Goal: Information Seeking & Learning: Compare options

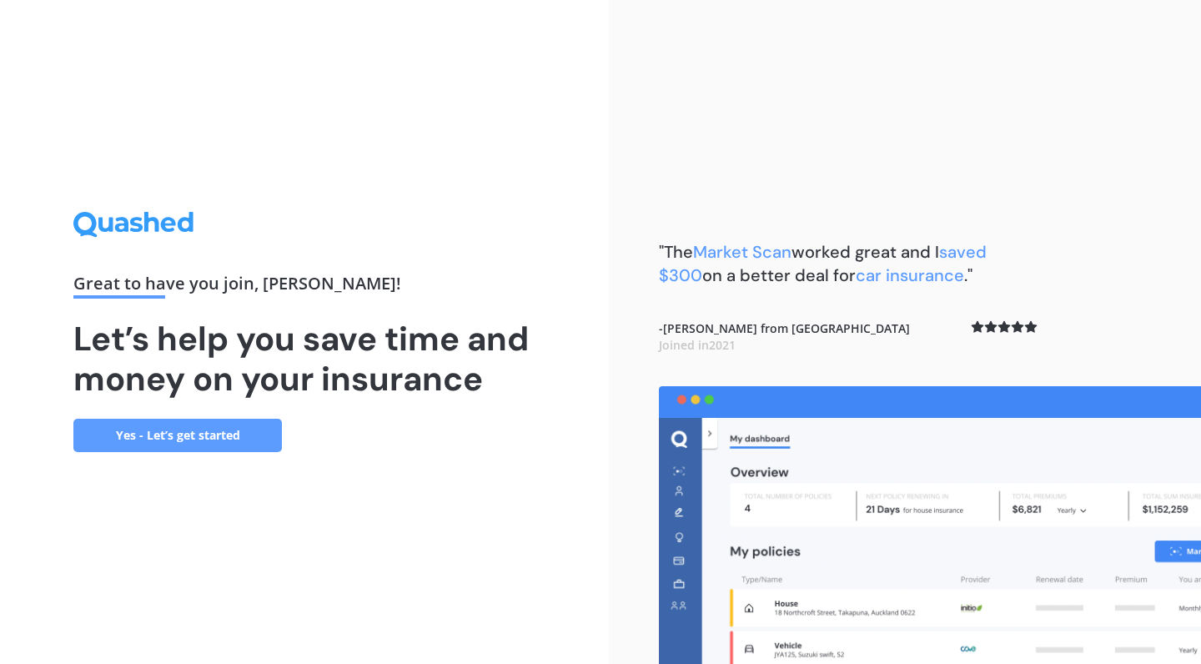
click at [239, 430] on link "Yes - Let’s get started" at bounding box center [177, 435] width 209 height 33
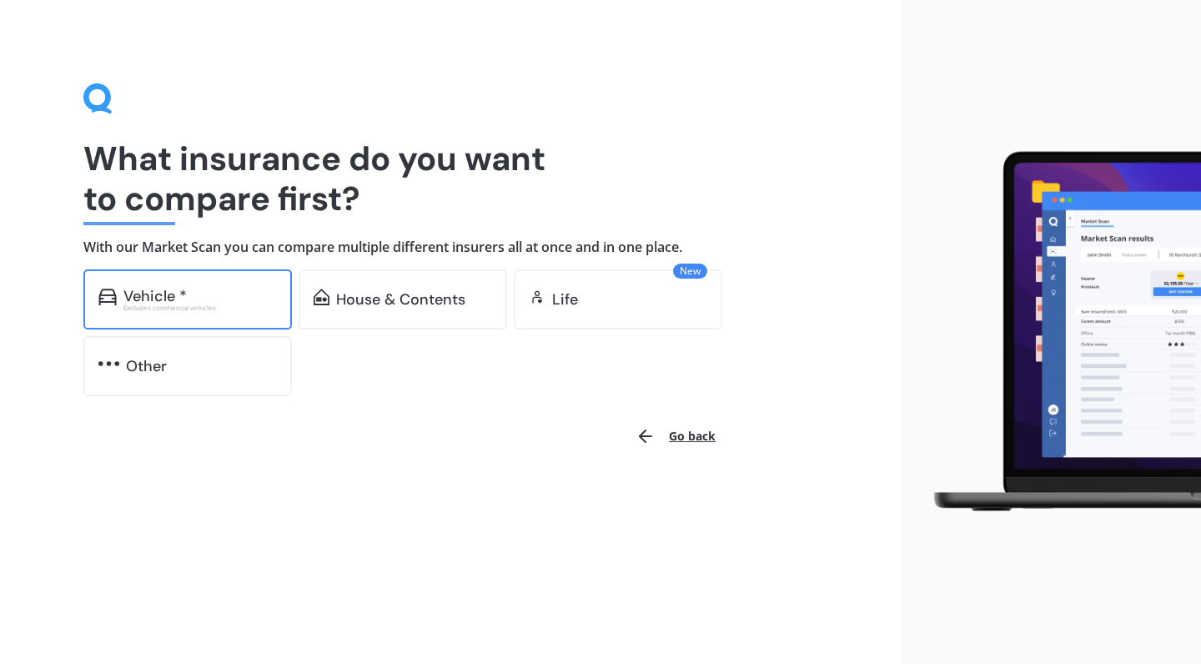
click at [185, 304] on div "Excludes commercial vehicles" at bounding box center [199, 307] width 153 height 7
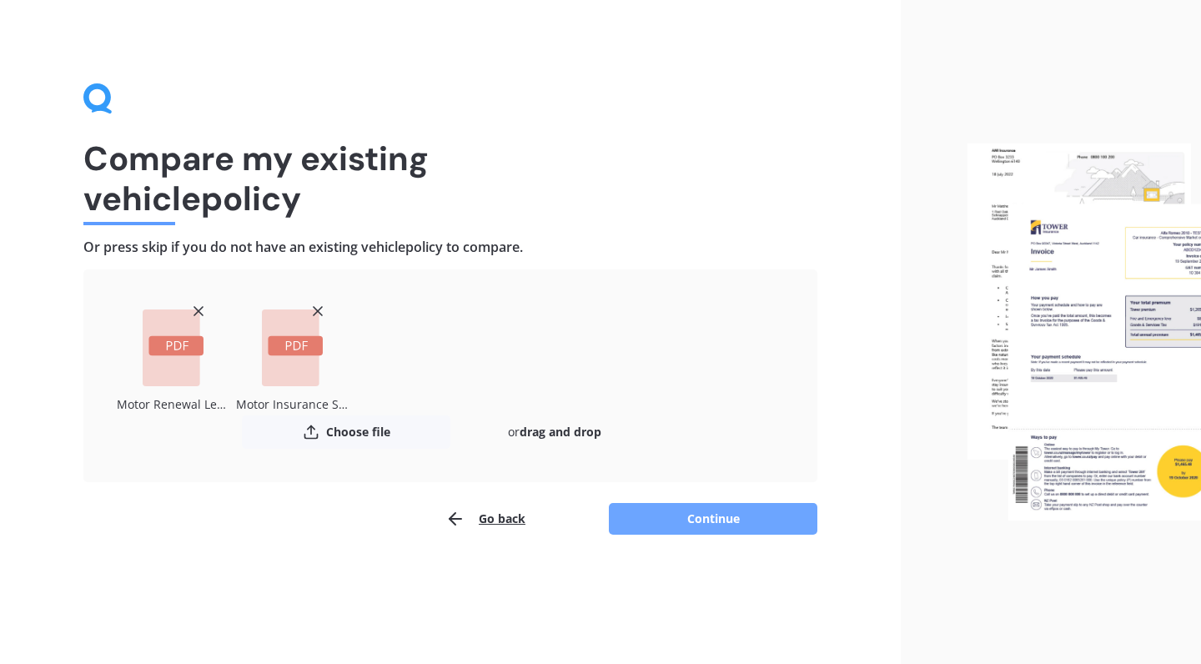
click at [670, 513] on button "Continue" at bounding box center [713, 519] width 209 height 32
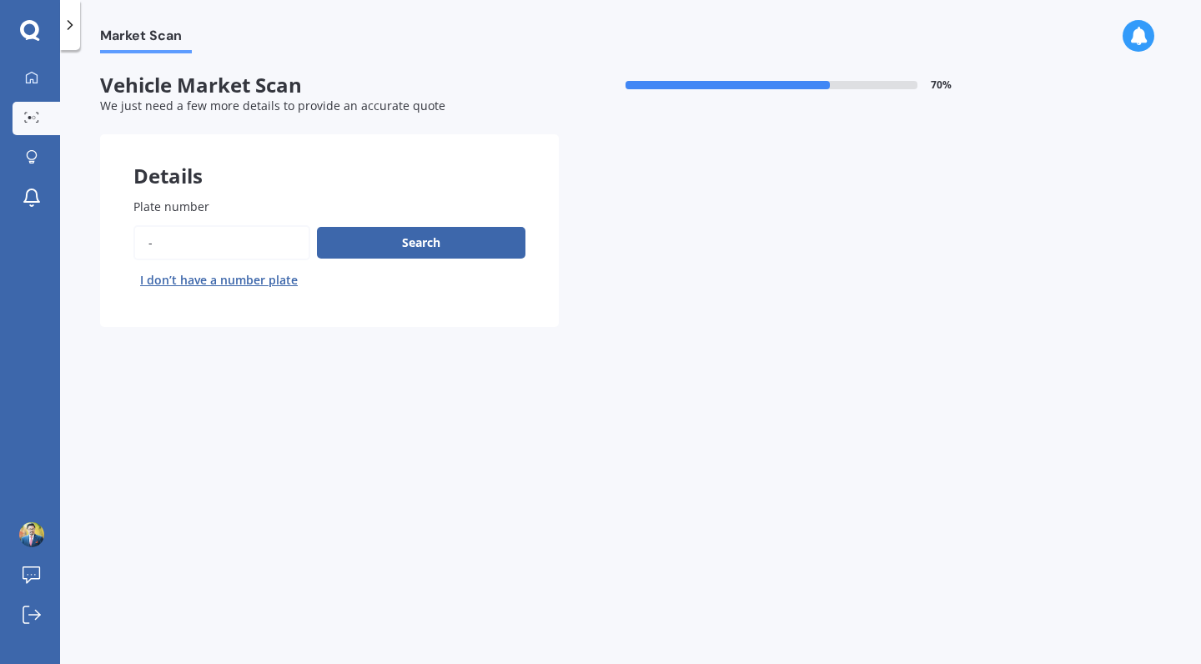
click at [168, 234] on input "Plate number" at bounding box center [221, 242] width 177 height 35
type input "KYJ841"
click at [383, 247] on button "Search" at bounding box center [421, 243] width 209 height 32
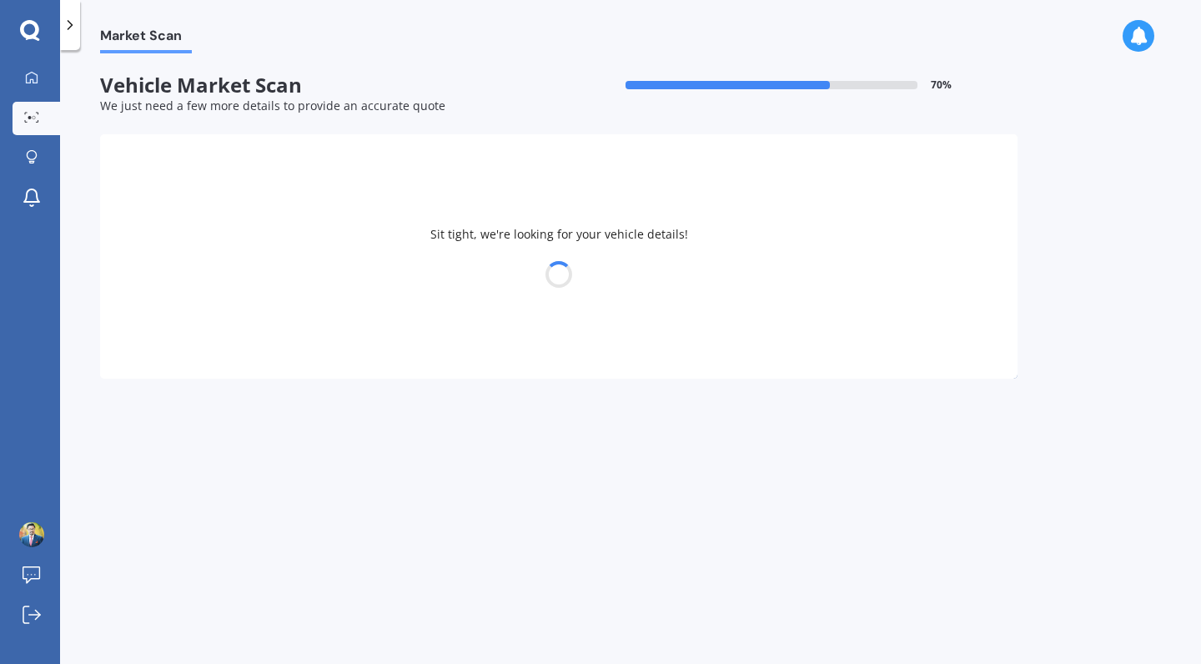
select select "TOYOTA"
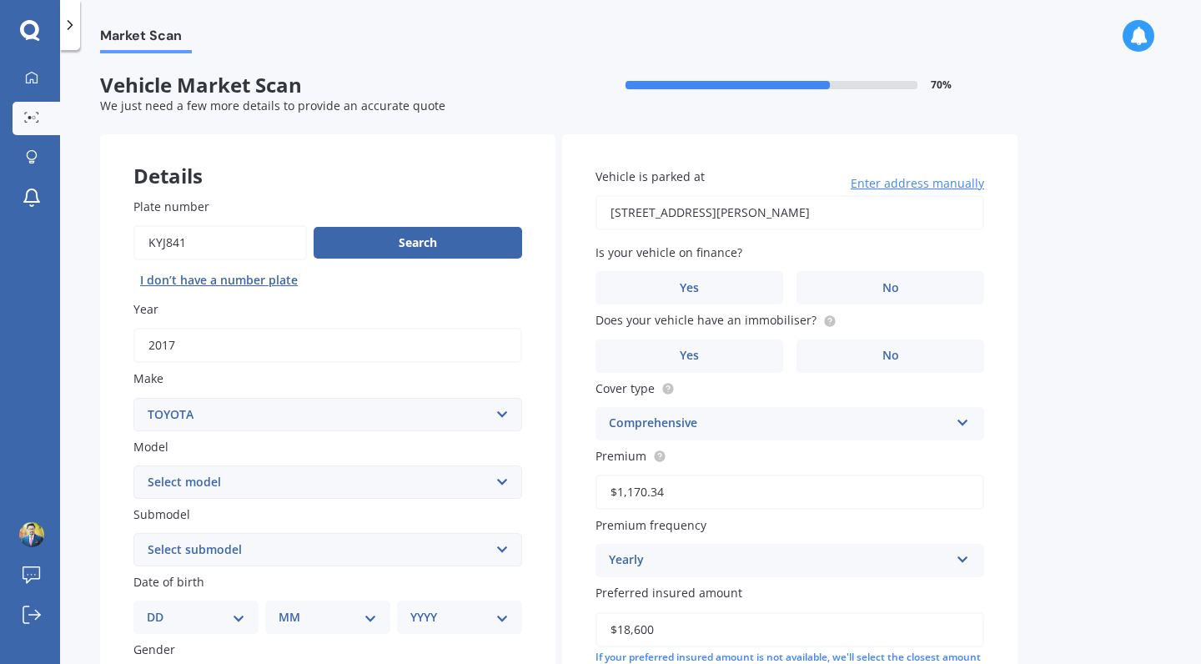
scroll to position [51, 0]
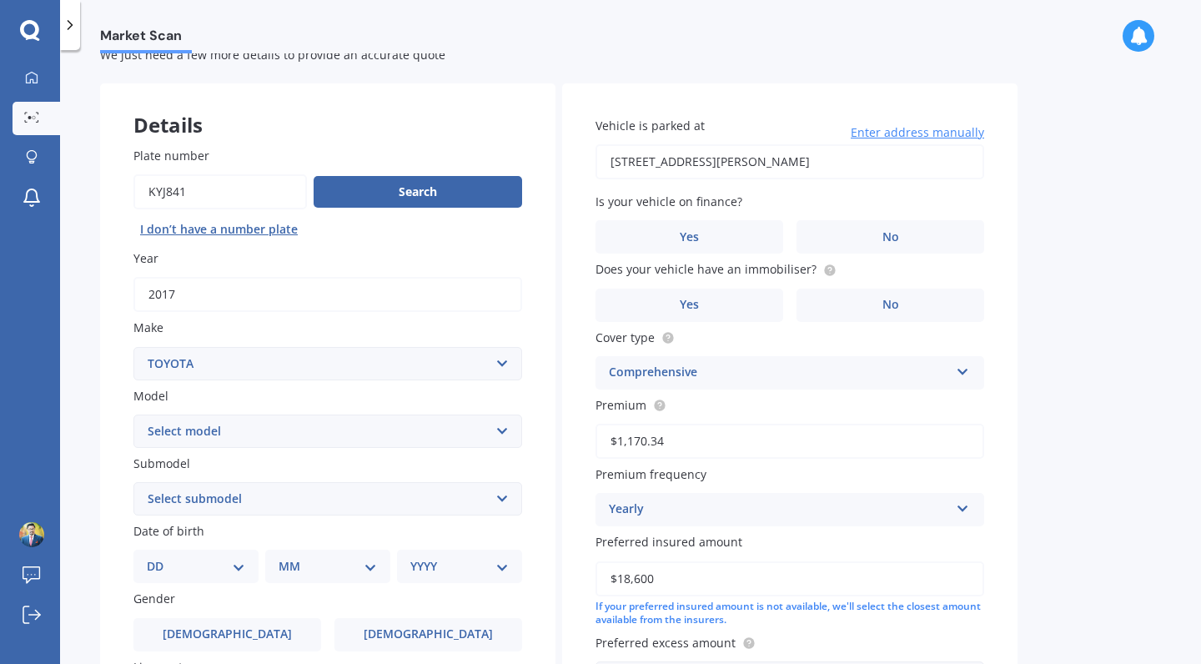
click at [337, 421] on select "Select model 4 Runner 86 [PERSON_NAME] Alphard Altezza Aqua Aristo Aurion Auris…" at bounding box center [327, 431] width 389 height 33
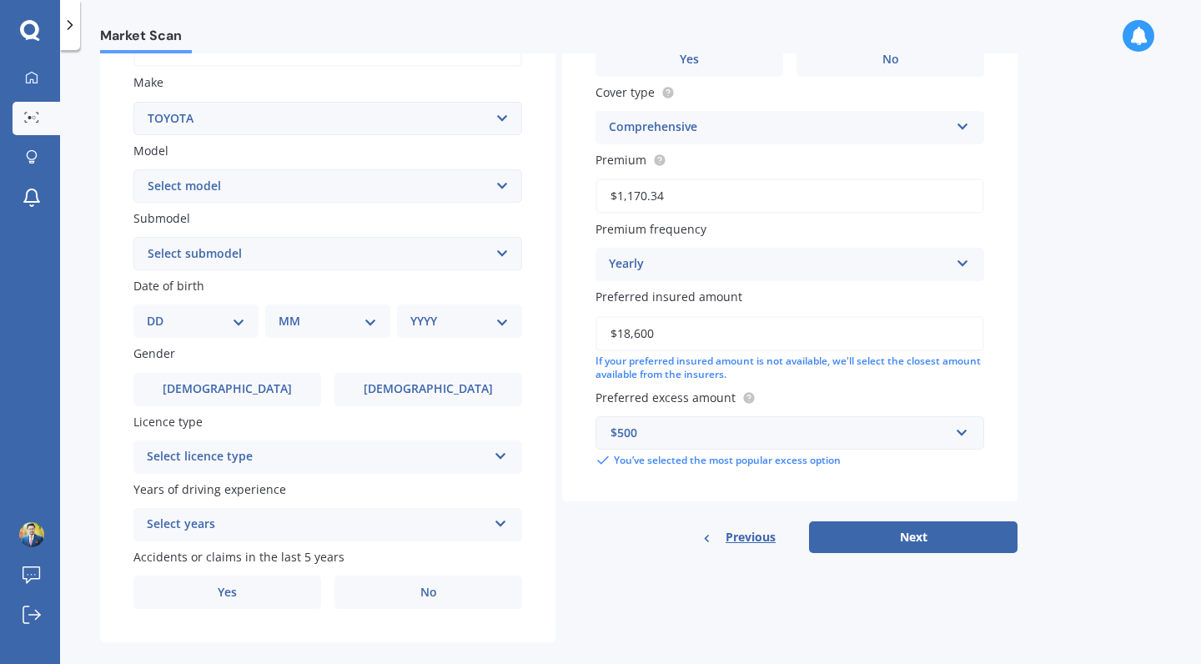
scroll to position [296, 0]
click at [271, 191] on select "Select model 4 Runner 86 [PERSON_NAME] Alphard Altezza Aqua Aristo Aurion Auris…" at bounding box center [327, 185] width 389 height 33
select select "RAV-4"
click at [230, 243] on select "Select submodel Diesel EV GX SUV 2.2/4WD/6AT Hybrid Hybrid 2WD Petrol" at bounding box center [327, 253] width 389 height 33
select select "GX SUV 2.2/4WD/6AT"
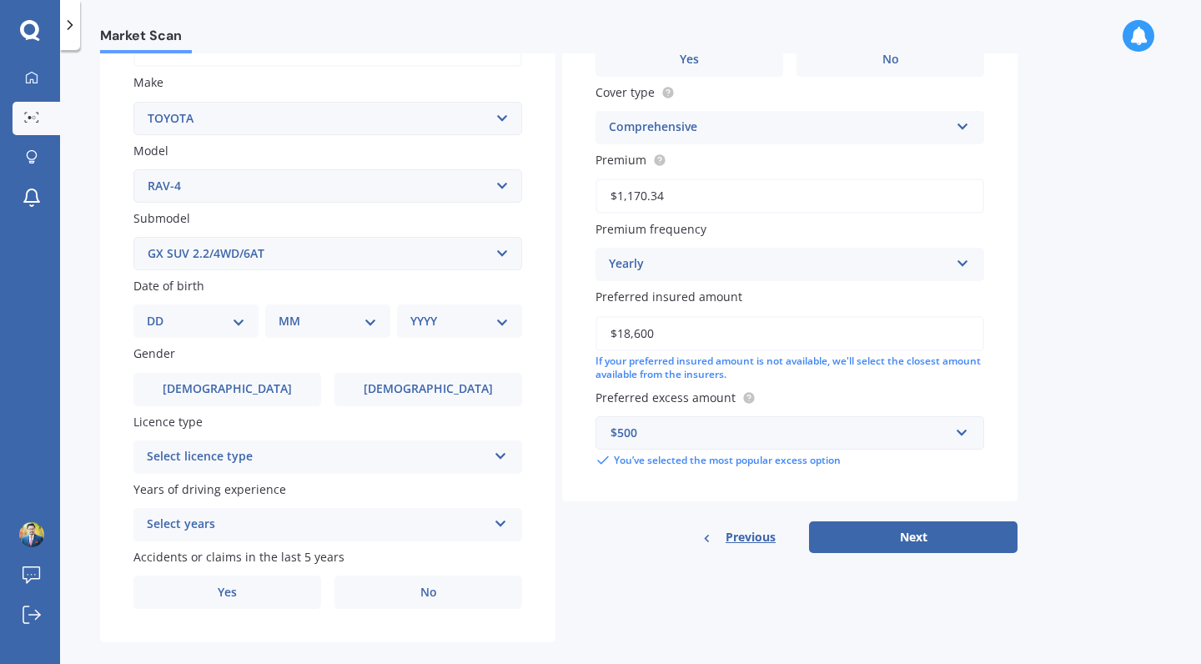
click at [229, 327] on div "DD 01 02 03 04 05 06 07 08 09 10 11 12 13 14 15 16 17 18 19 20 21 22 23 24 25 2…" at bounding box center [195, 320] width 125 height 33
click at [234, 312] on select "DD 01 02 03 04 05 06 07 08 09 10 11 12 13 14 15 16 17 18 19 20 21 22 23 24 25 2…" at bounding box center [196, 321] width 98 height 18
select select "05"
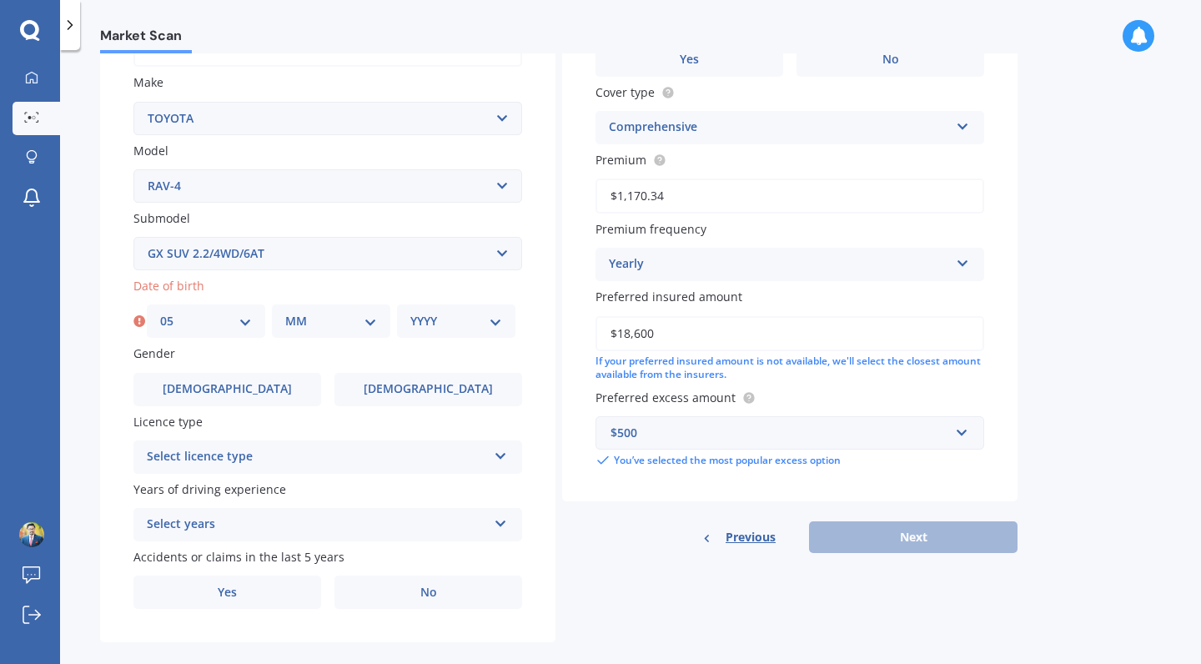
click at [336, 313] on select "MM 01 02 03 04 05 06 07 08 09 10 11 12" at bounding box center [331, 321] width 92 height 18
select select "10"
click at [458, 312] on select "YYYY 2025 2024 2023 2022 2021 2020 2019 2018 2017 2016 2015 2014 2013 2012 2011…" at bounding box center [456, 321] width 92 height 18
select select "1989"
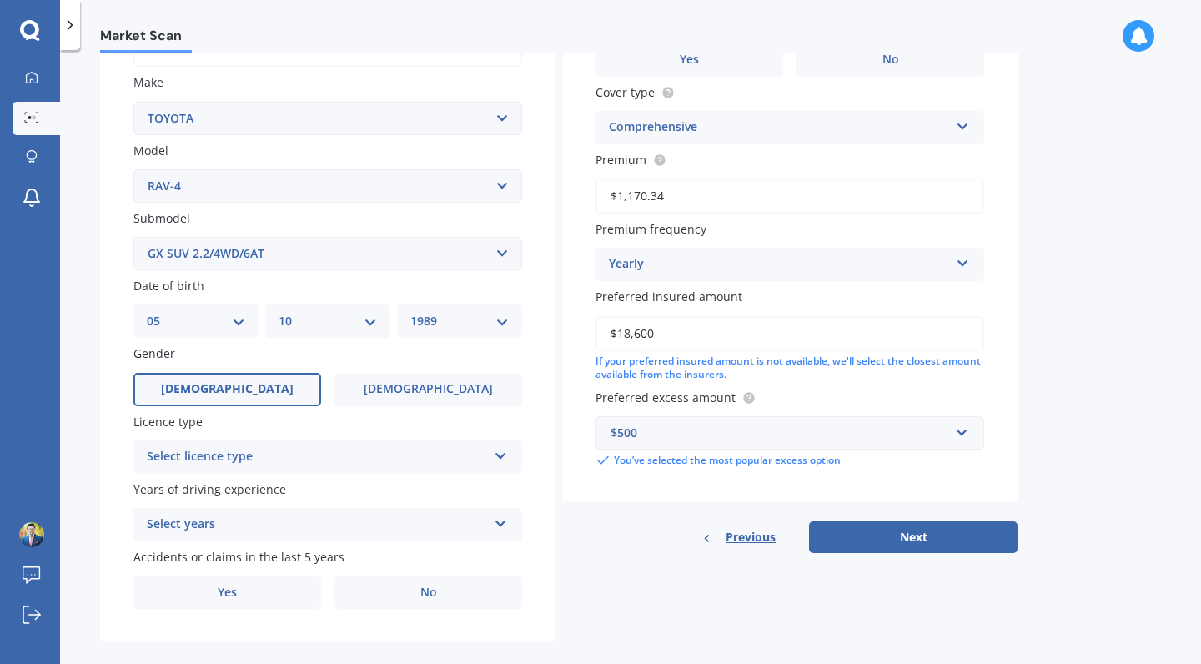
click at [254, 381] on label "[DEMOGRAPHIC_DATA]" at bounding box center [227, 389] width 188 height 33
click at [0, 0] on input "[DEMOGRAPHIC_DATA]" at bounding box center [0, 0] width 0 height 0
click at [262, 452] on div "Select licence type" at bounding box center [317, 457] width 340 height 20
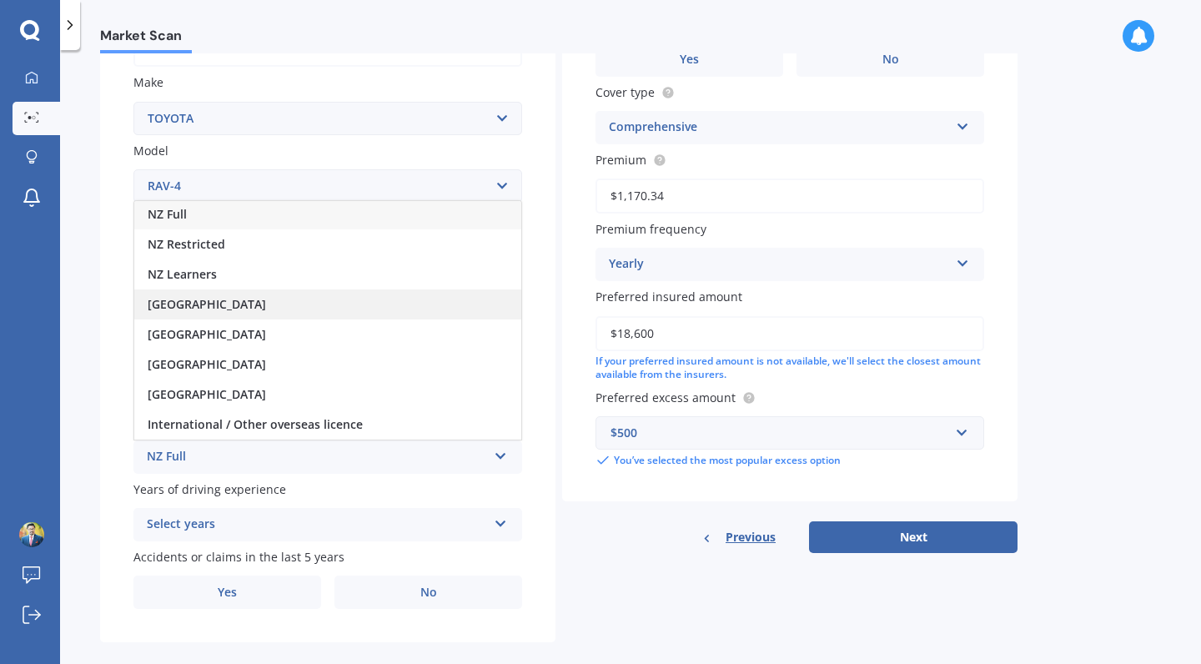
scroll to position [2, 0]
click at [209, 207] on div "NZ Full" at bounding box center [327, 214] width 387 height 30
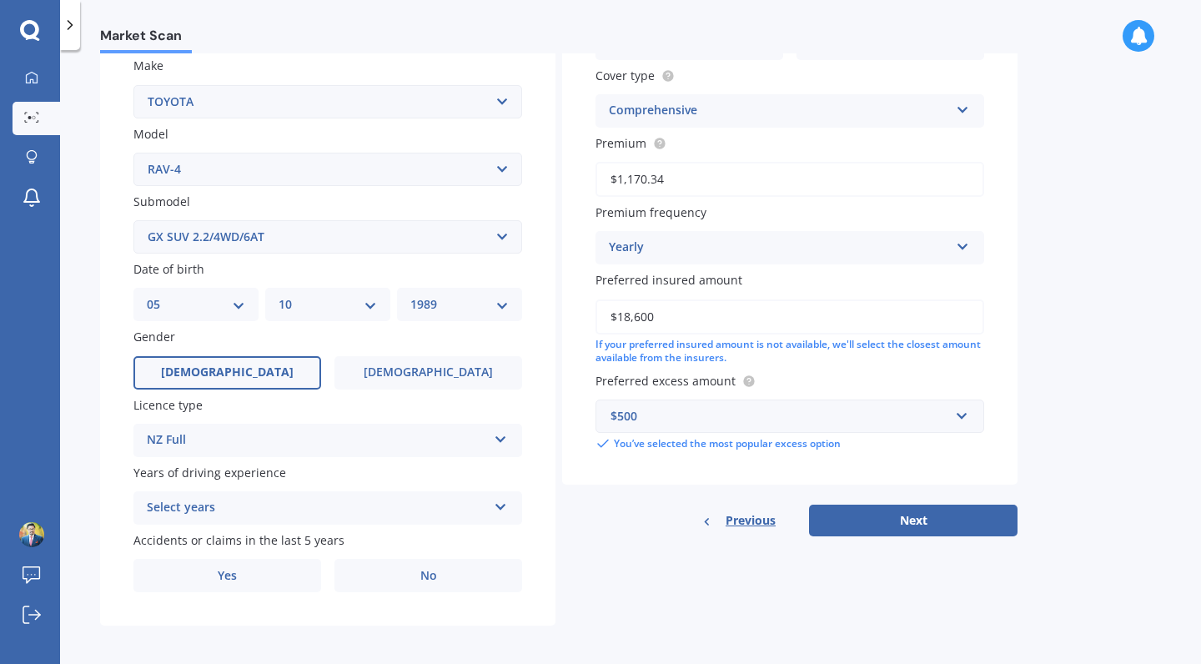
scroll to position [312, 0]
click at [299, 504] on div "Select years" at bounding box center [317, 509] width 340 height 20
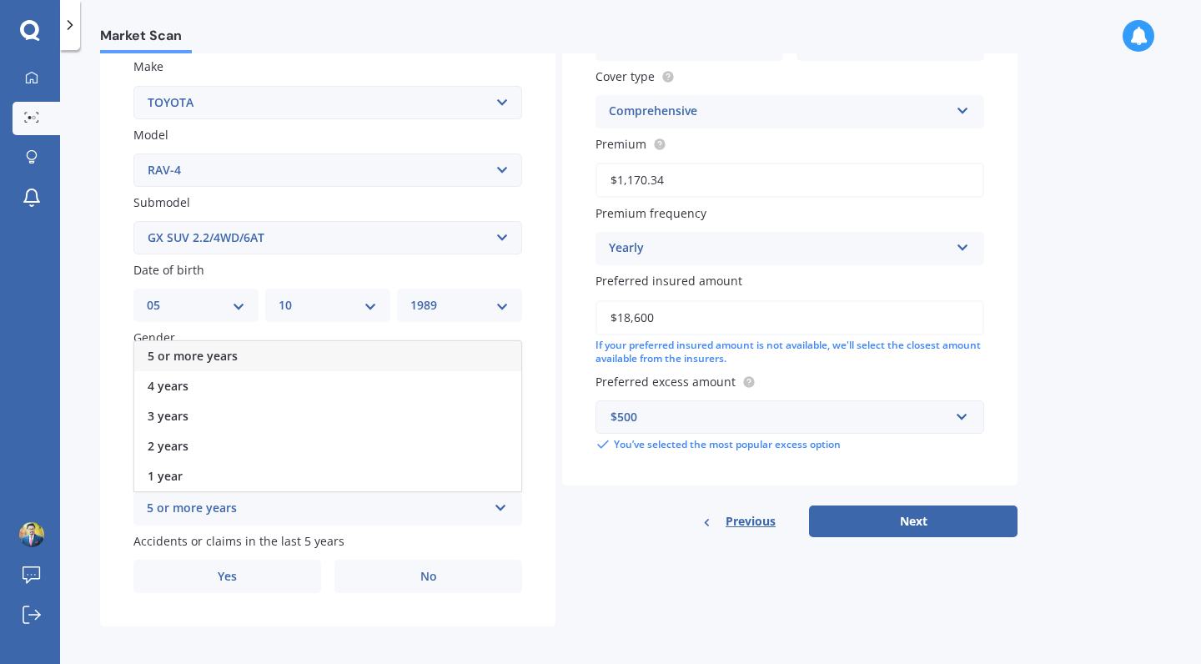
click at [214, 349] on span "5 or more years" at bounding box center [193, 356] width 90 height 16
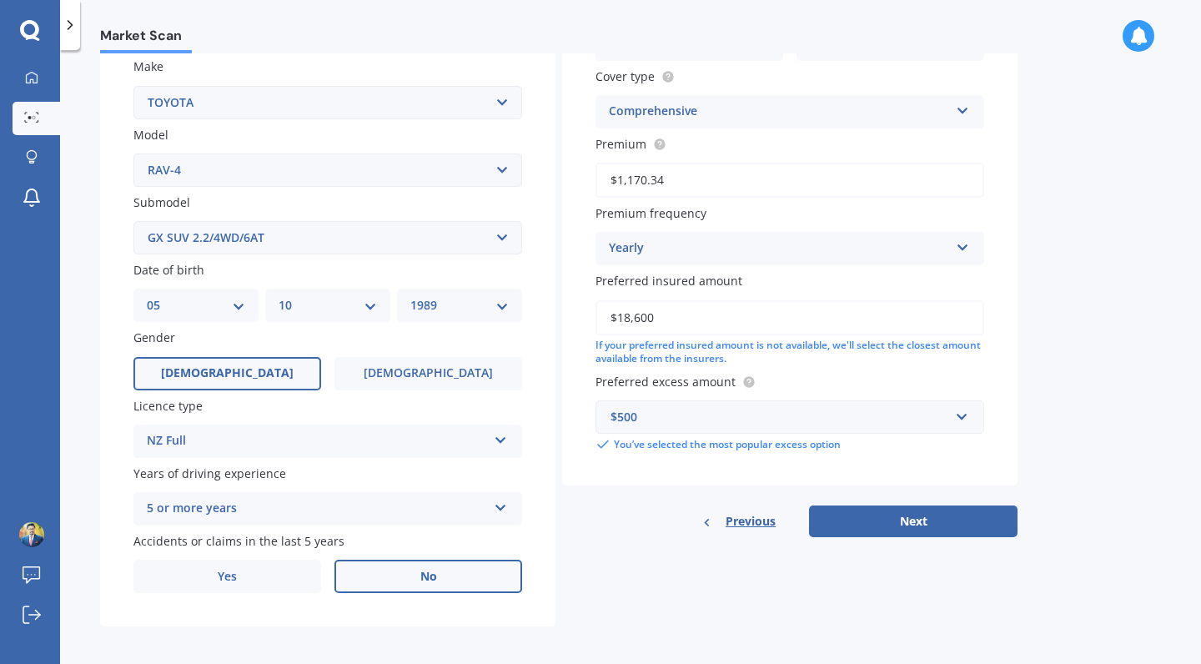
click at [388, 576] on label "No" at bounding box center [428, 576] width 188 height 33
click at [0, 0] on input "No" at bounding box center [0, 0] width 0 height 0
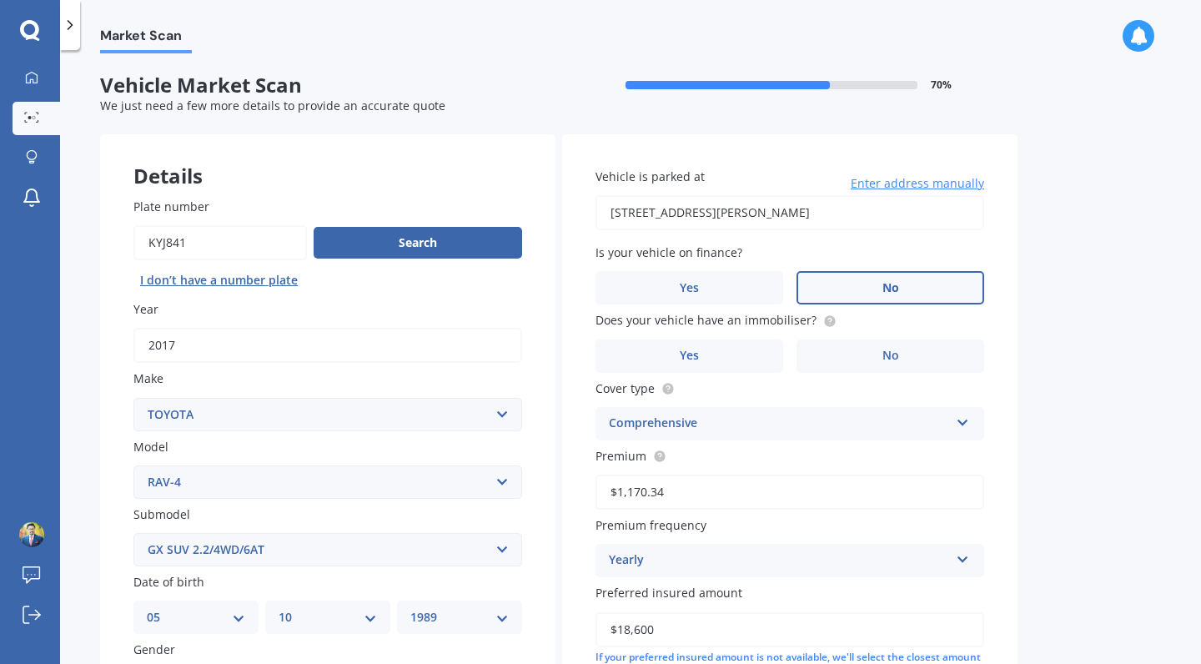
scroll to position [0, 0]
click at [852, 279] on label "No" at bounding box center [891, 287] width 188 height 33
click at [0, 0] on input "No" at bounding box center [0, 0] width 0 height 0
click at [882, 358] on span "No" at bounding box center [890, 356] width 17 height 14
click at [0, 0] on input "No" at bounding box center [0, 0] width 0 height 0
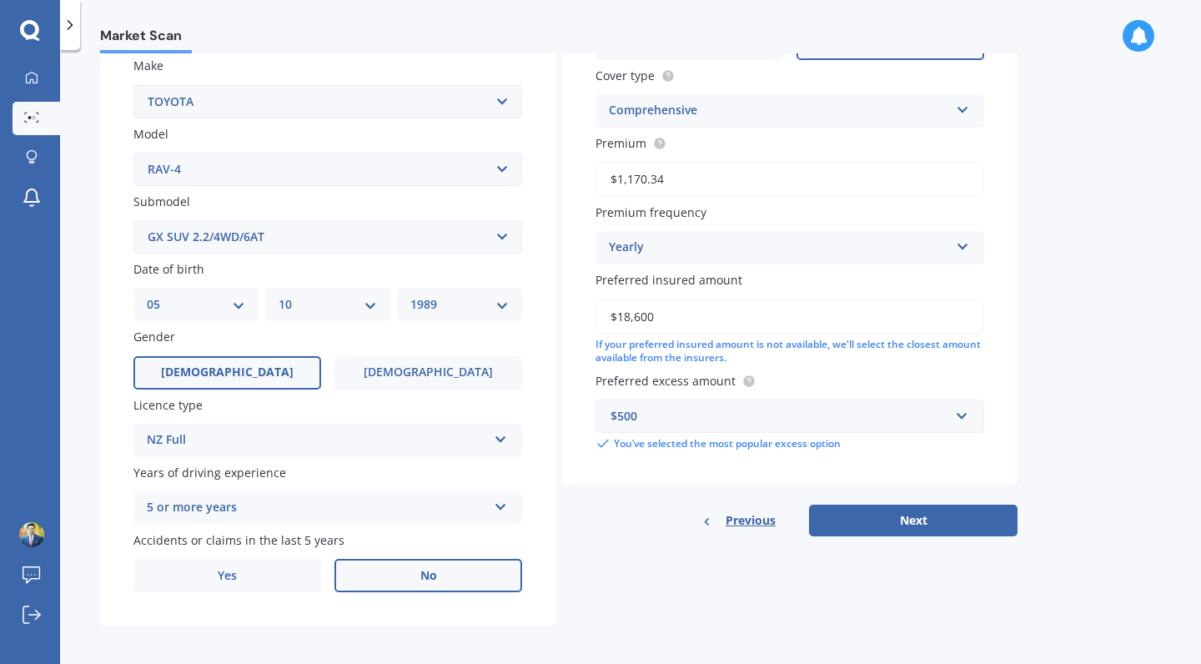
scroll to position [312, 0]
click at [890, 523] on button "Next" at bounding box center [913, 521] width 209 height 32
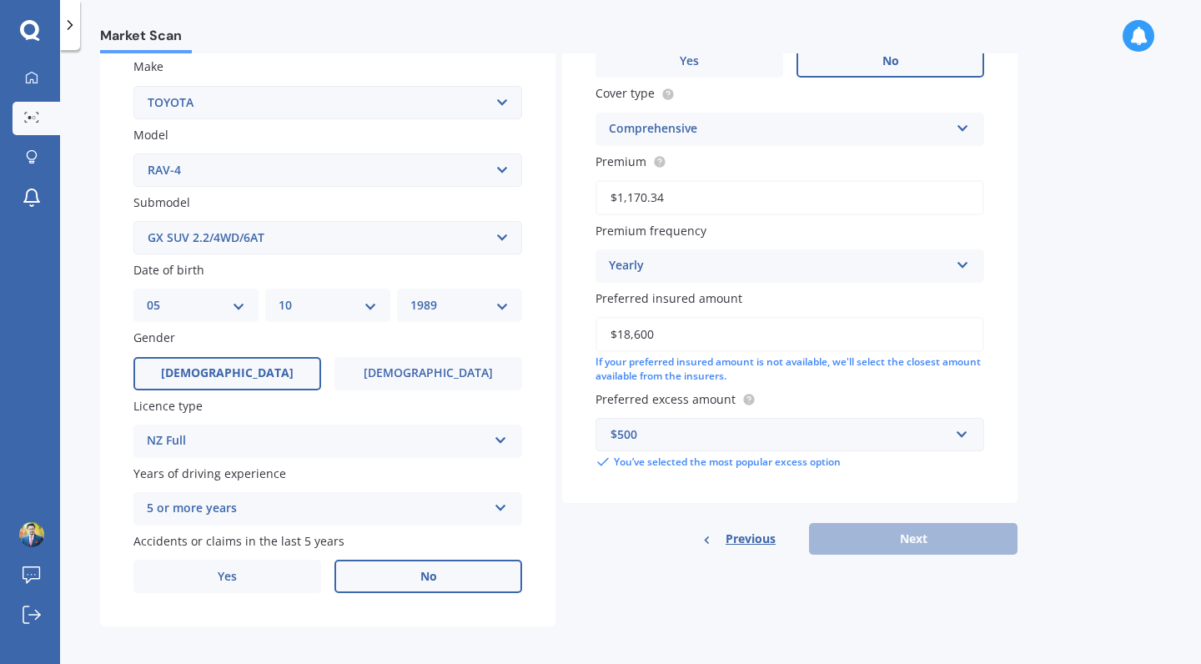
scroll to position [113, 0]
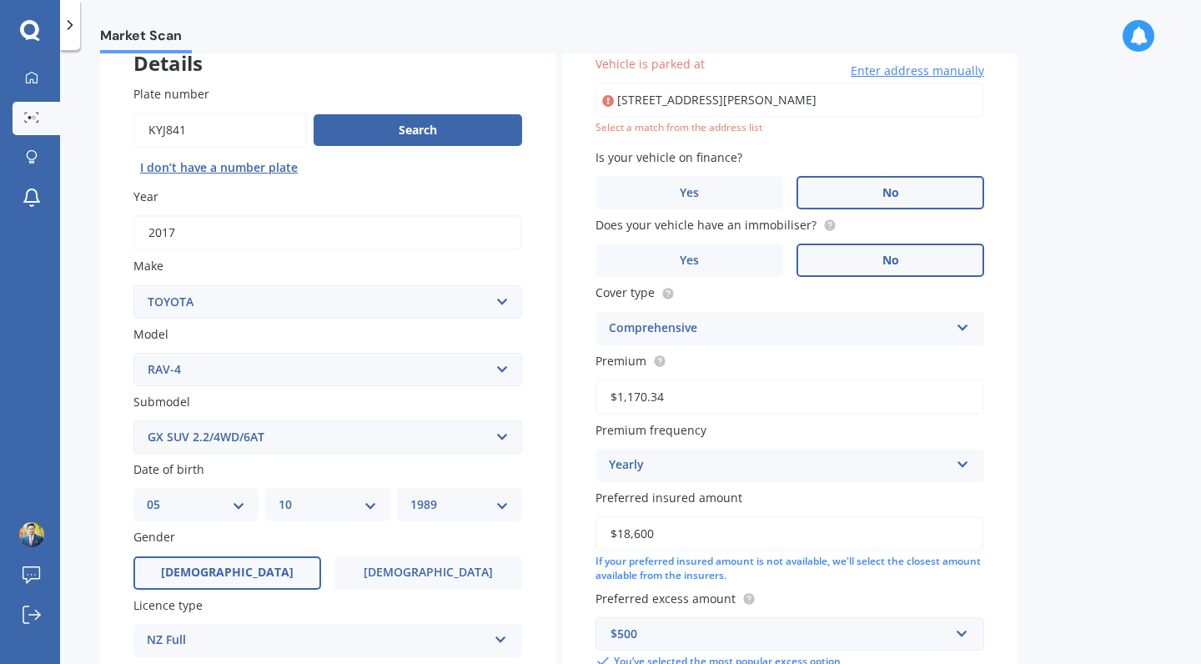
type input "[STREET_ADDRESS][PERSON_NAME]"
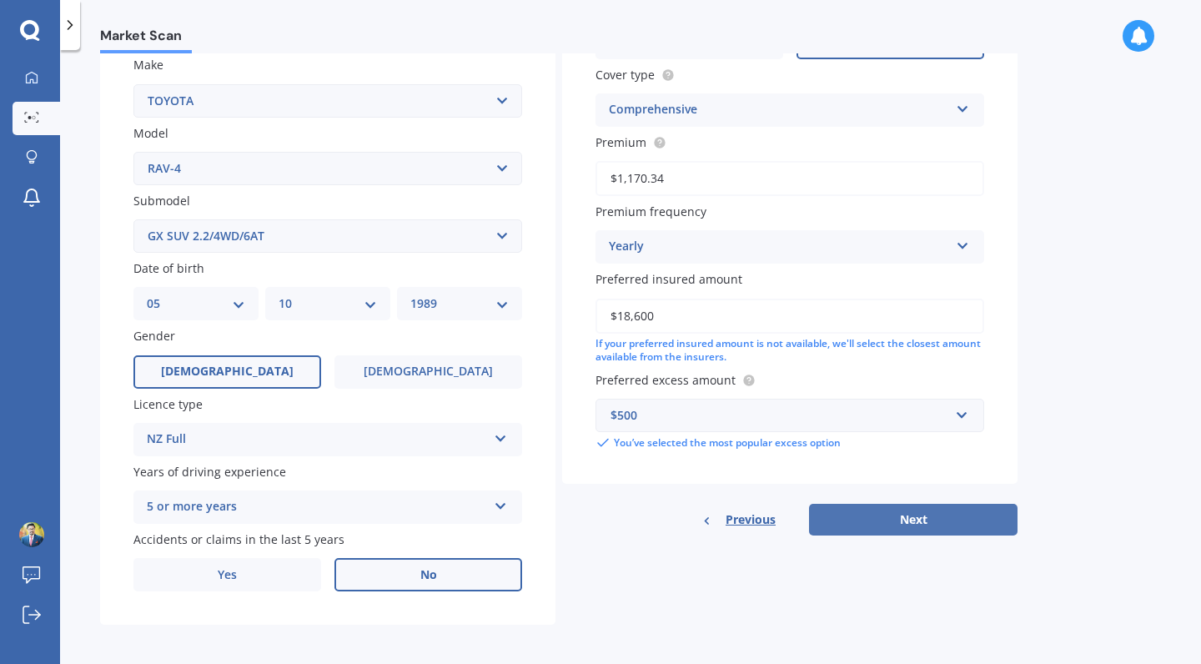
scroll to position [312, 0]
click at [886, 512] on button "Next" at bounding box center [913, 521] width 209 height 32
select select "05"
select select "10"
select select "1989"
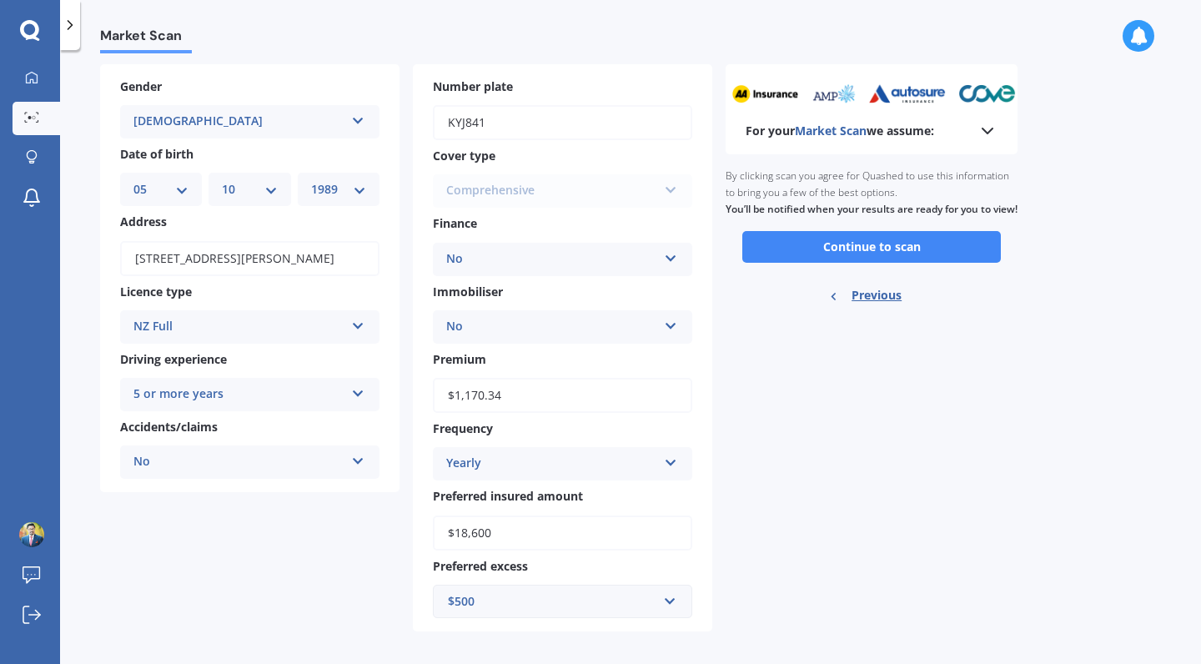
scroll to position [68, 0]
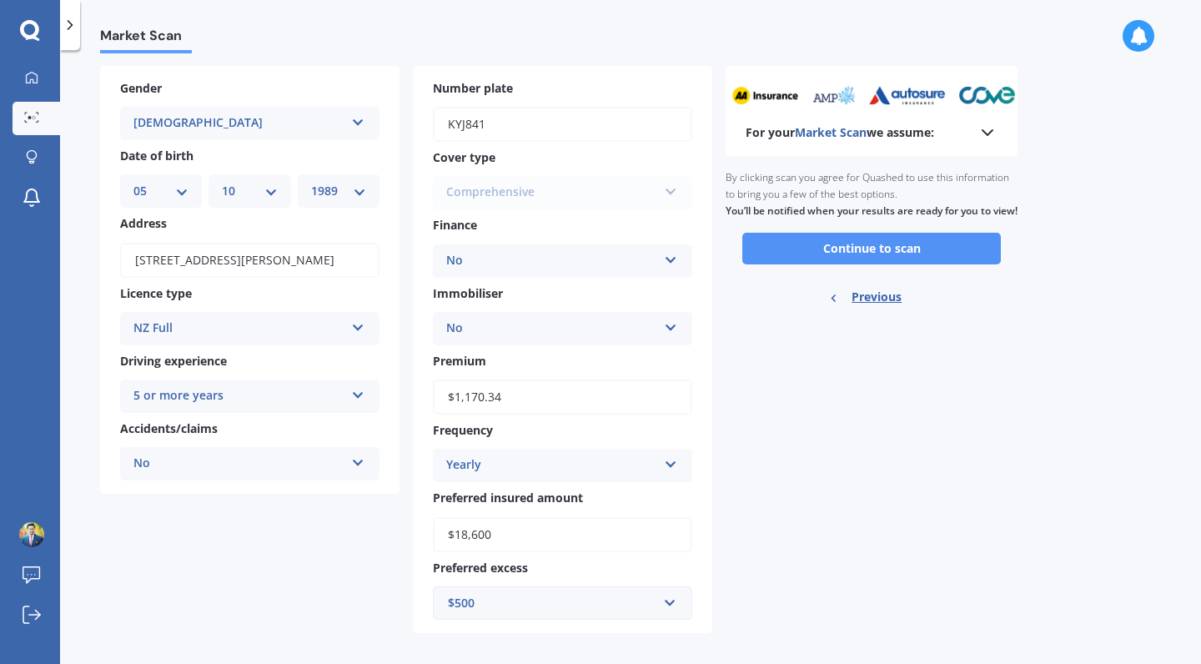
click at [877, 264] on button "Continue to scan" at bounding box center [871, 249] width 259 height 32
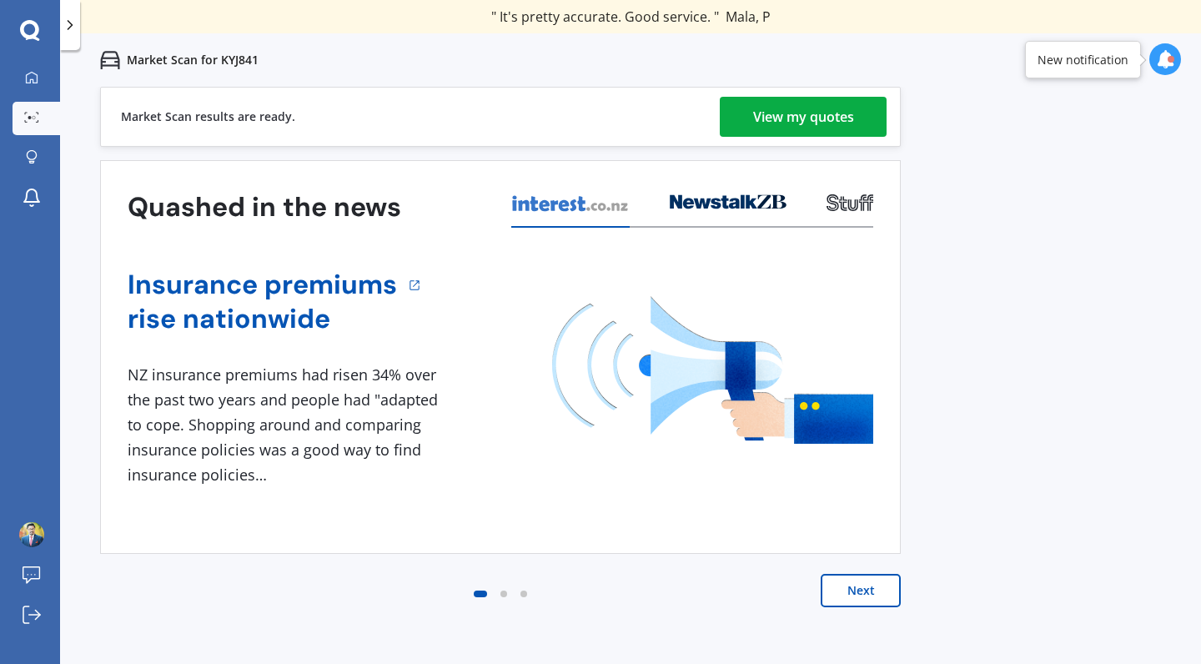
click at [844, 123] on div "View my quotes" at bounding box center [803, 117] width 101 height 40
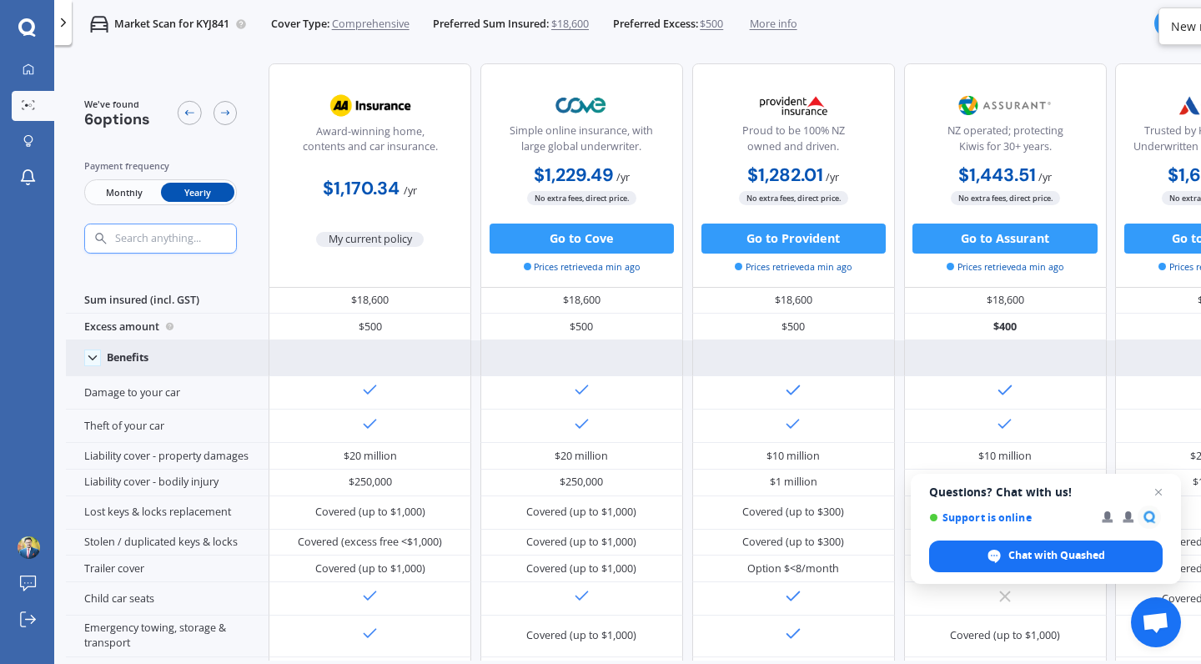
click at [96, 360] on polyline at bounding box center [92, 358] width 8 height 4
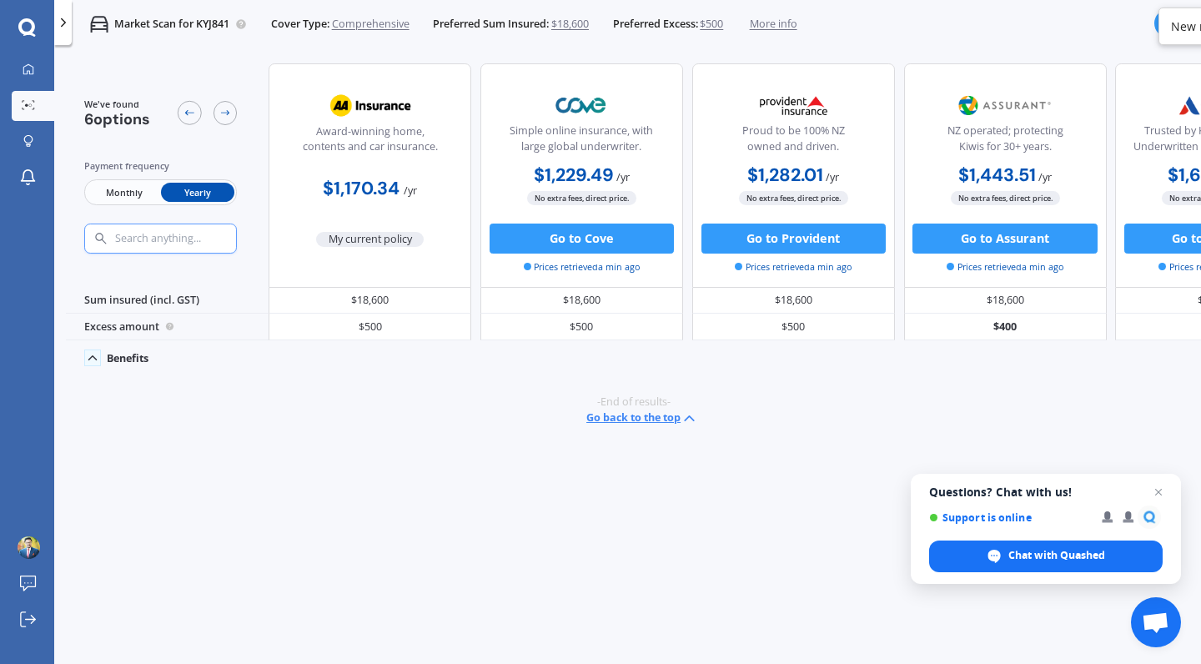
click at [96, 360] on icon at bounding box center [92, 357] width 15 height 15
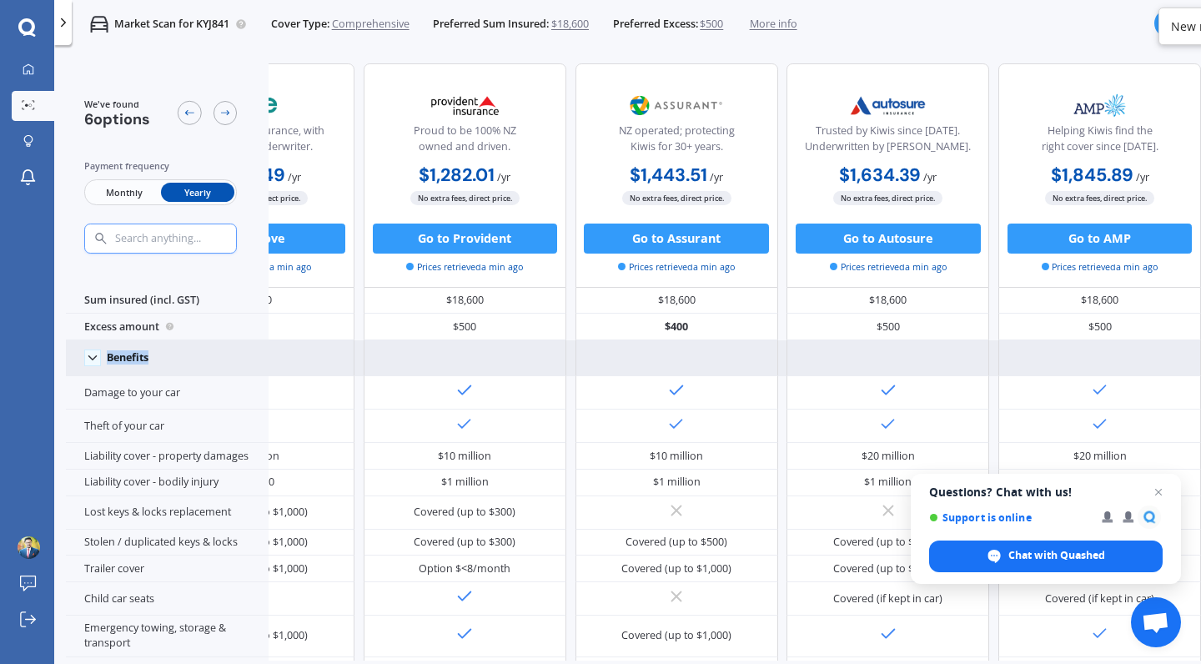
scroll to position [0, 373]
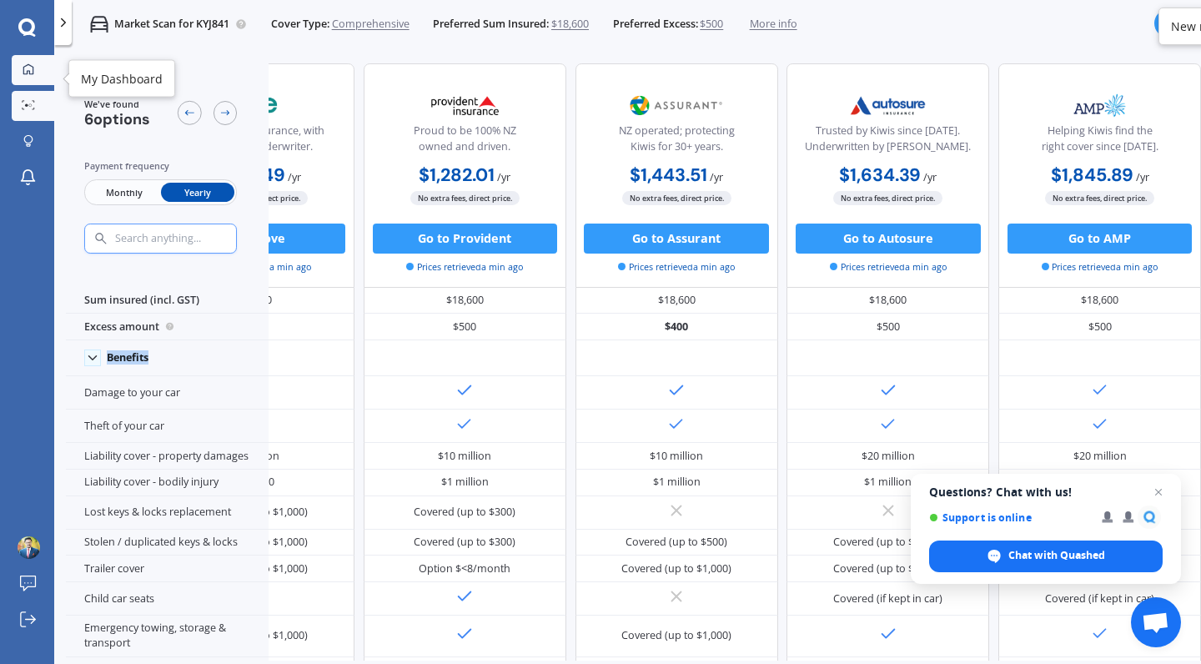
click at [29, 69] on icon at bounding box center [29, 69] width 12 height 12
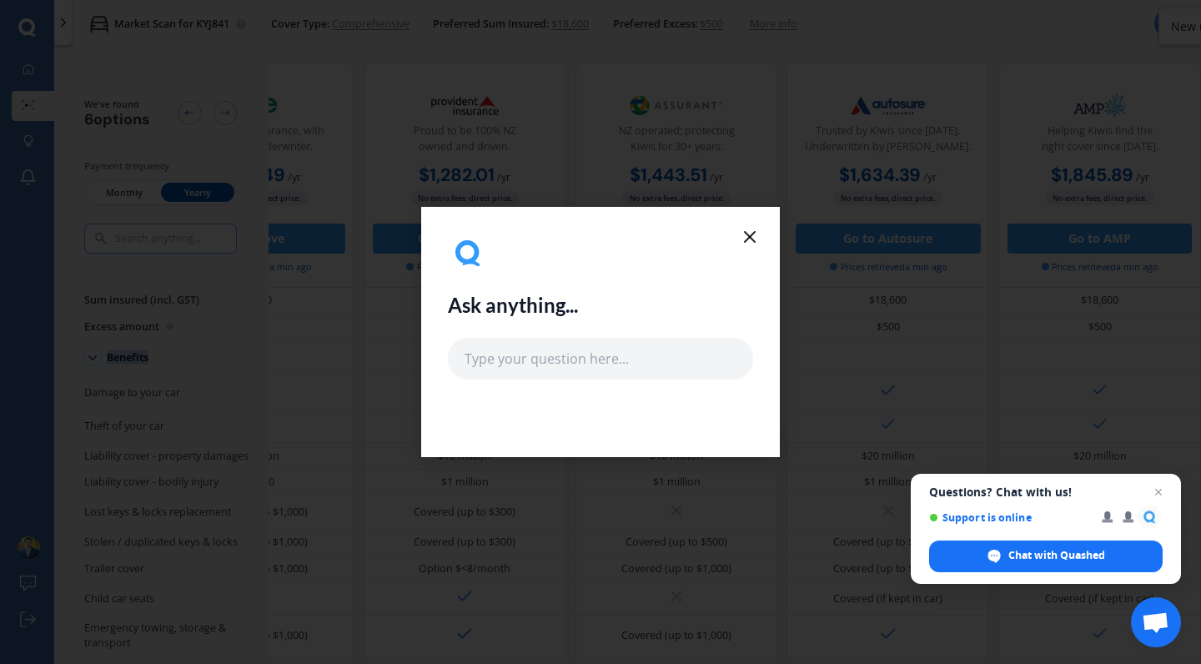
click at [755, 237] on icon at bounding box center [750, 237] width 20 height 20
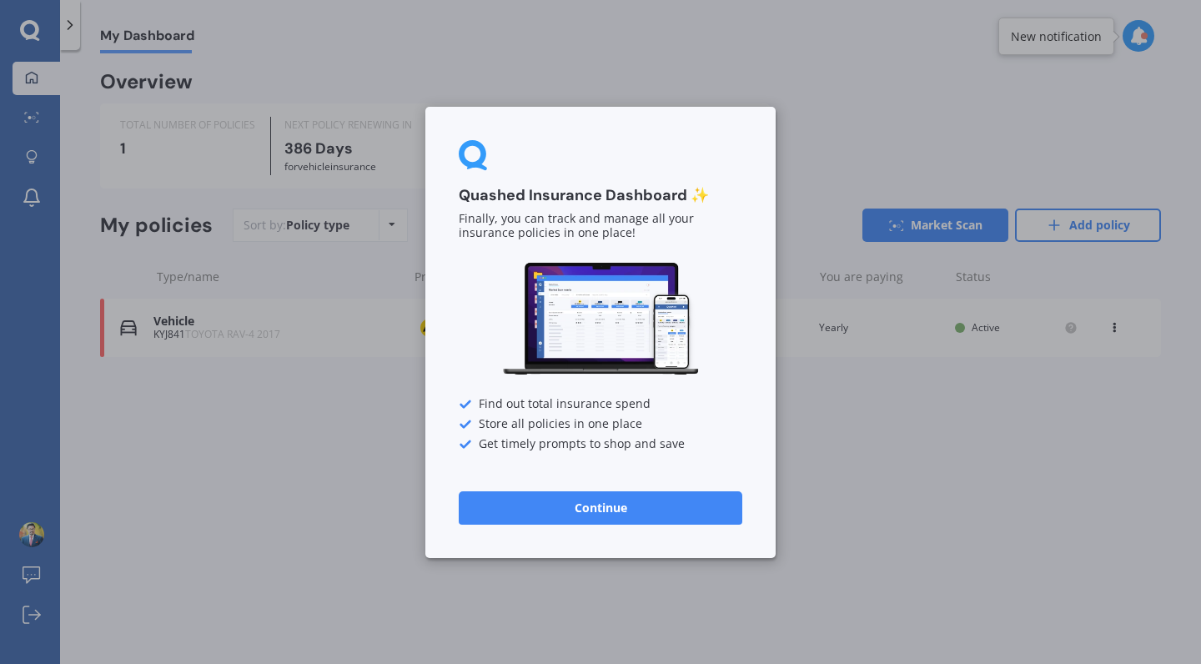
click at [631, 501] on button "Continue" at bounding box center [601, 506] width 284 height 33
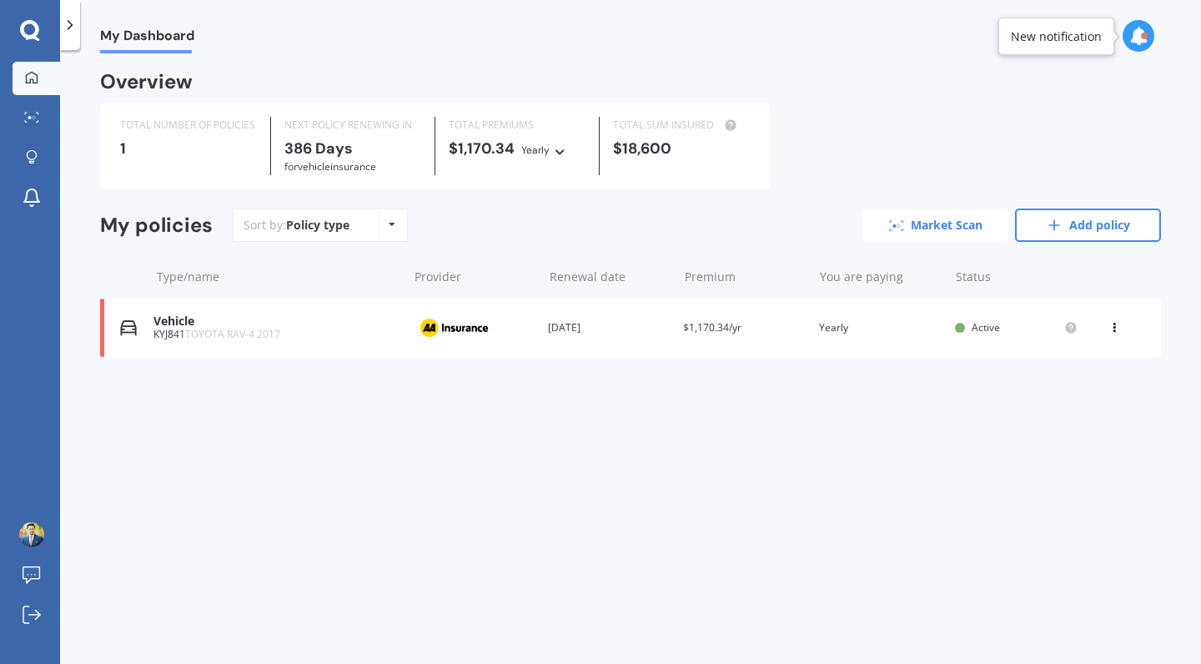
click at [895, 225] on icon at bounding box center [896, 225] width 15 height 11
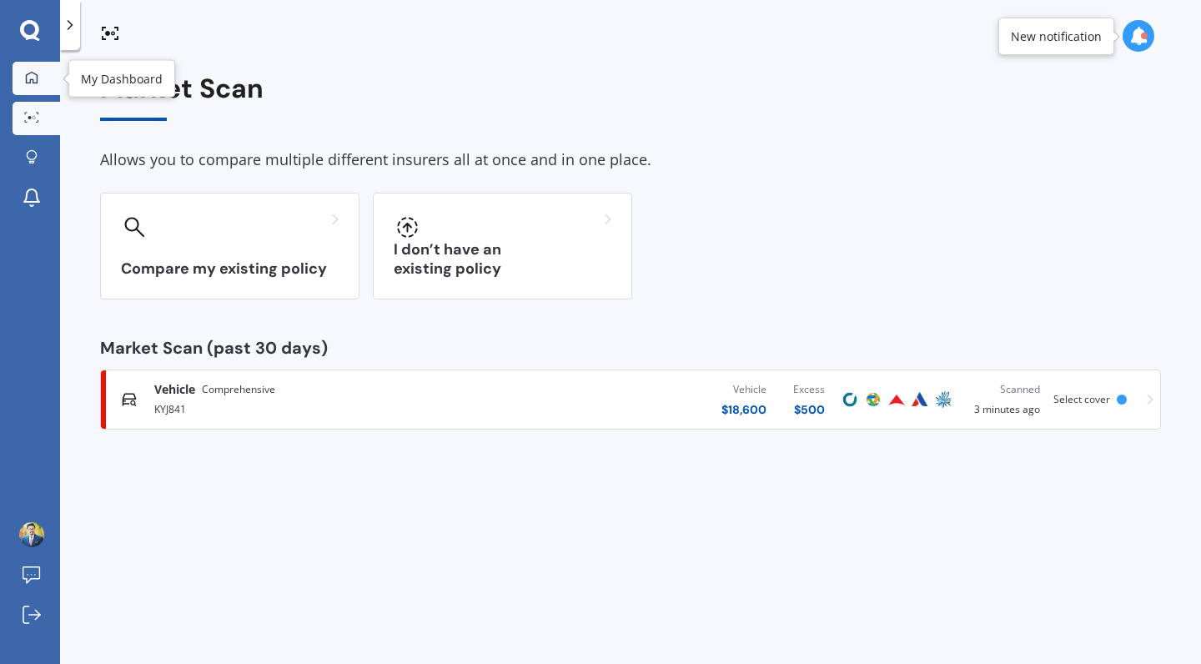
click at [35, 74] on icon at bounding box center [32, 77] width 12 height 12
